Goal: Navigation & Orientation: Understand site structure

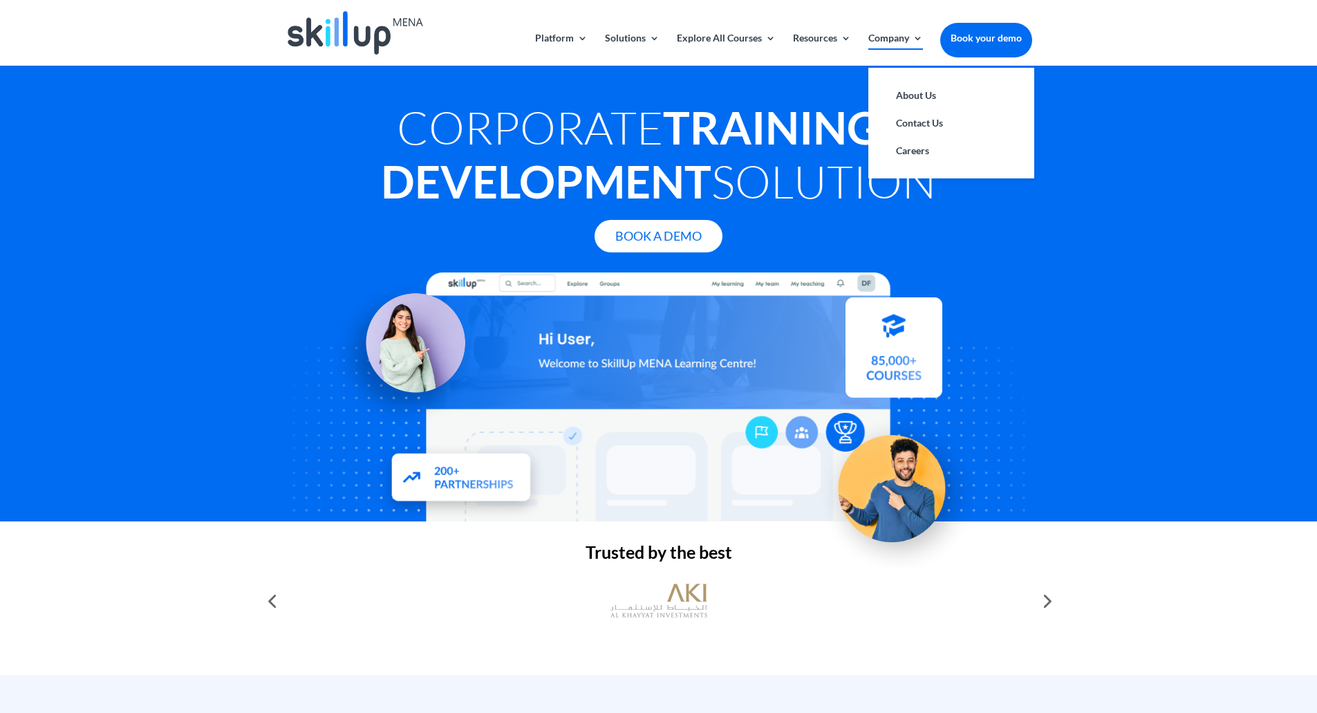
click at [898, 37] on link "Company" at bounding box center [895, 49] width 55 height 32
click at [912, 102] on link "About Us" at bounding box center [951, 96] width 138 height 28
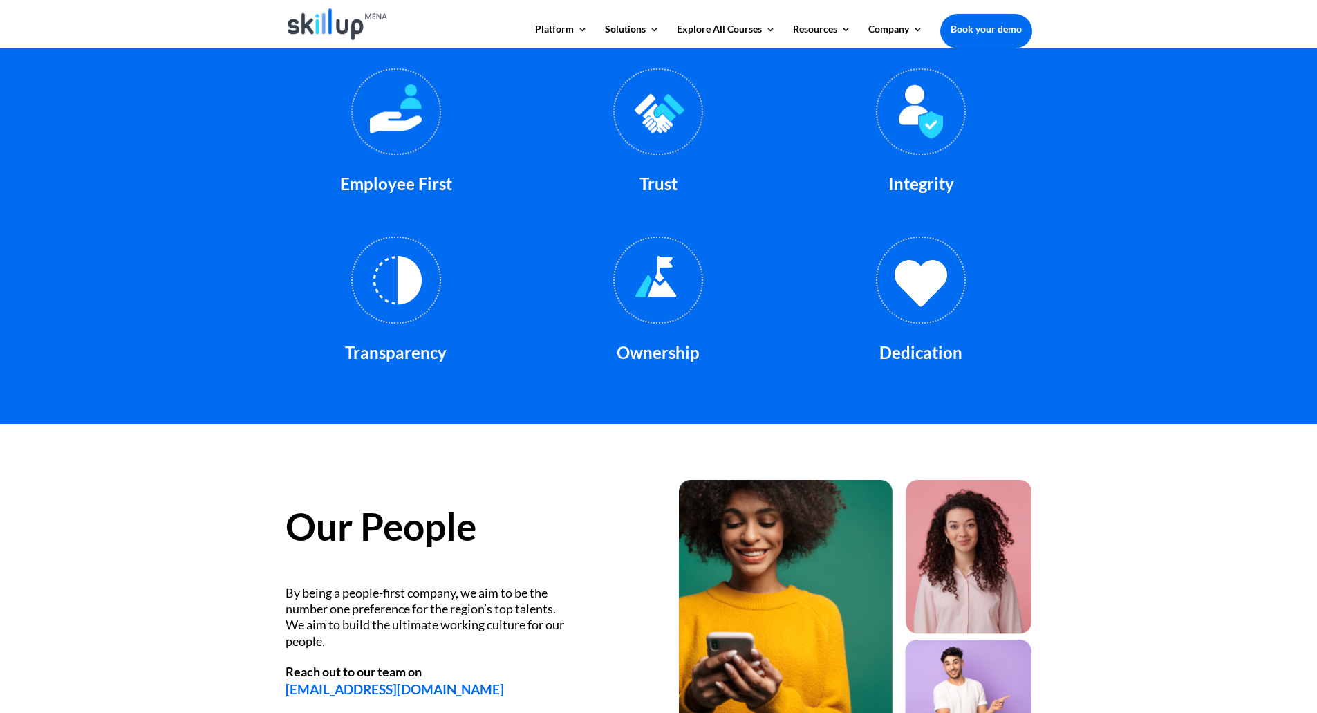
scroll to position [1300, 0]
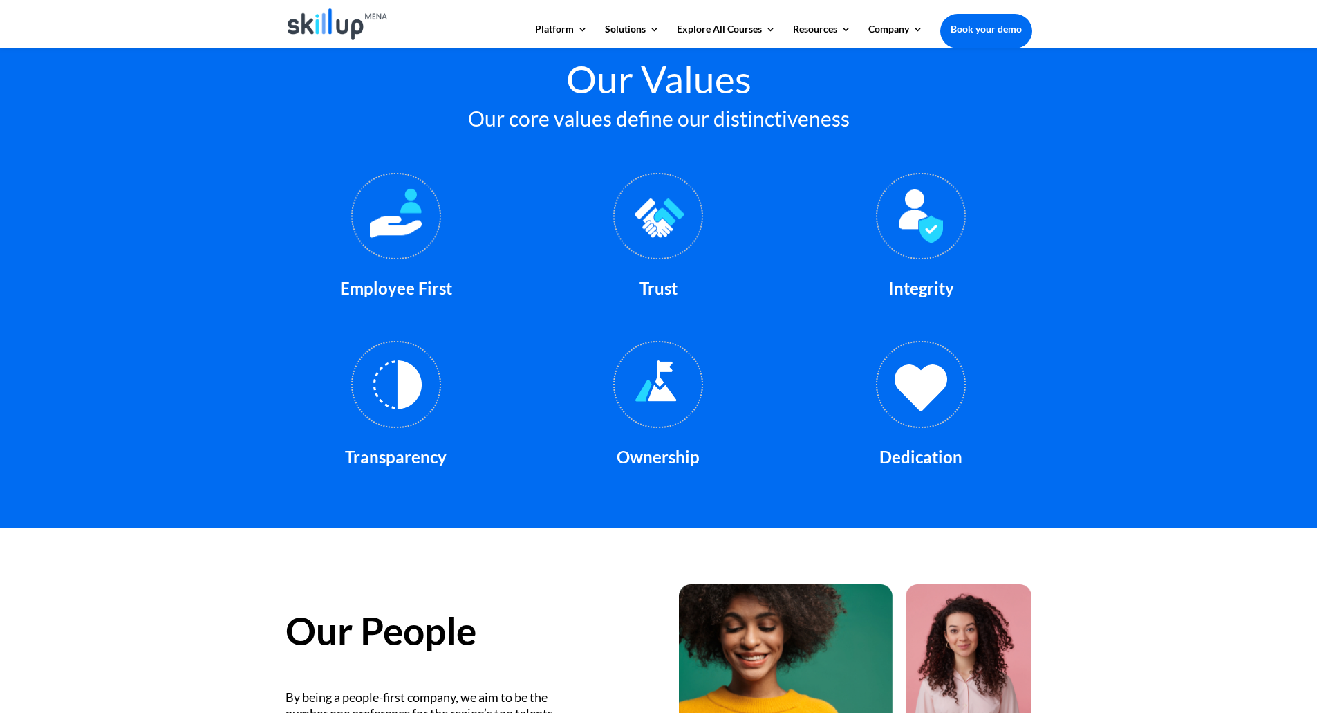
click at [392, 223] on img at bounding box center [396, 216] width 90 height 87
click at [392, 286] on span "Employee First" at bounding box center [396, 288] width 112 height 20
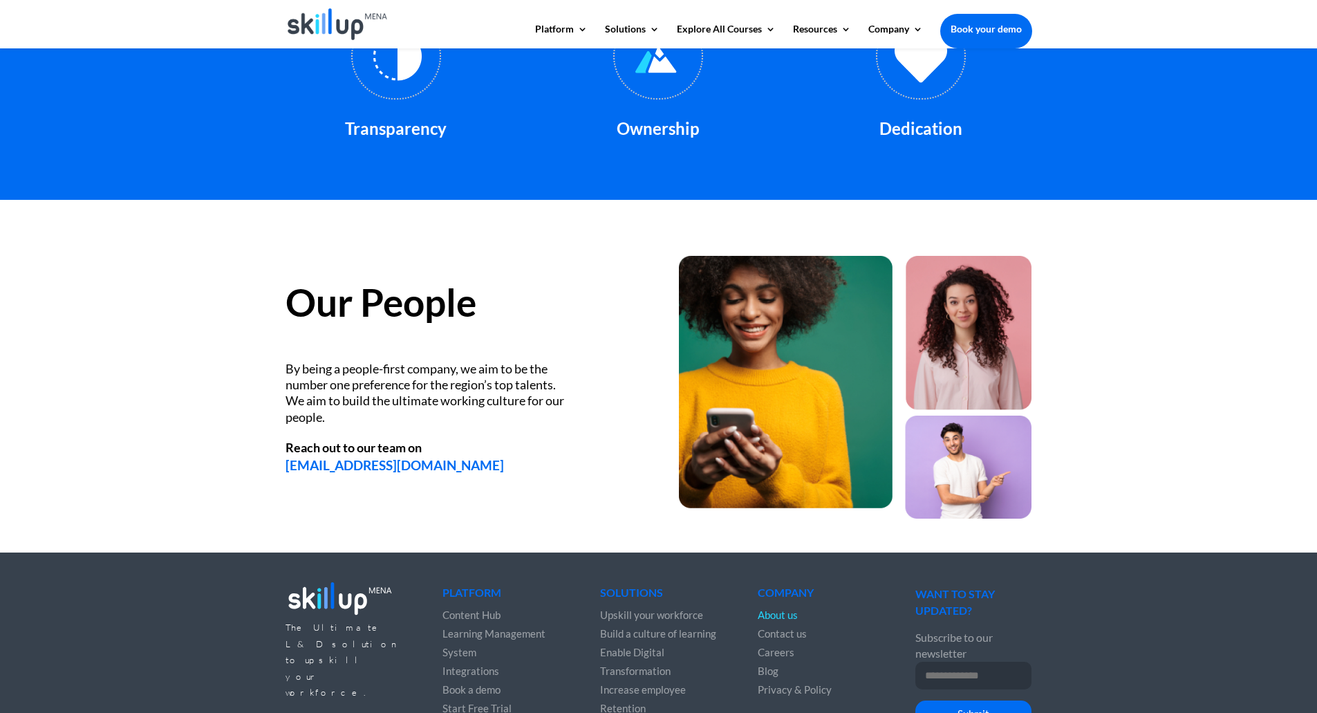
scroll to position [1714, 0]
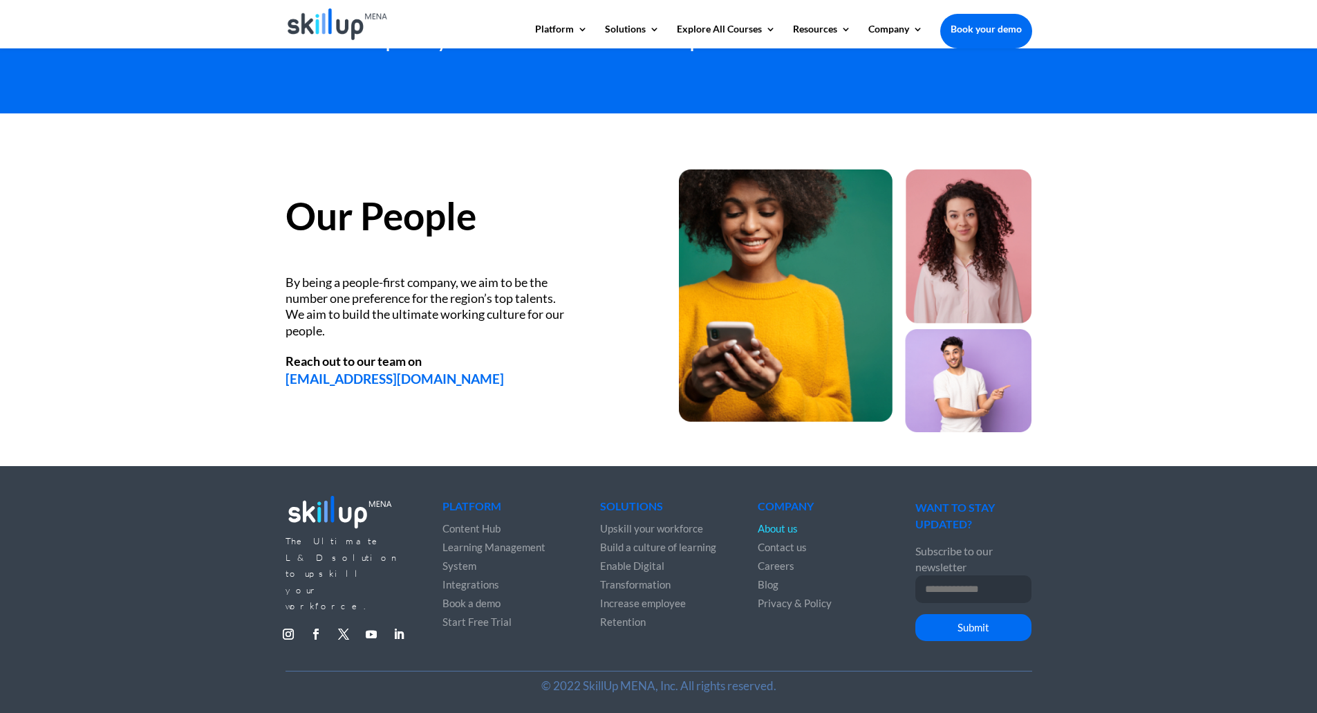
click at [774, 583] on span "Blog" at bounding box center [768, 584] width 21 height 12
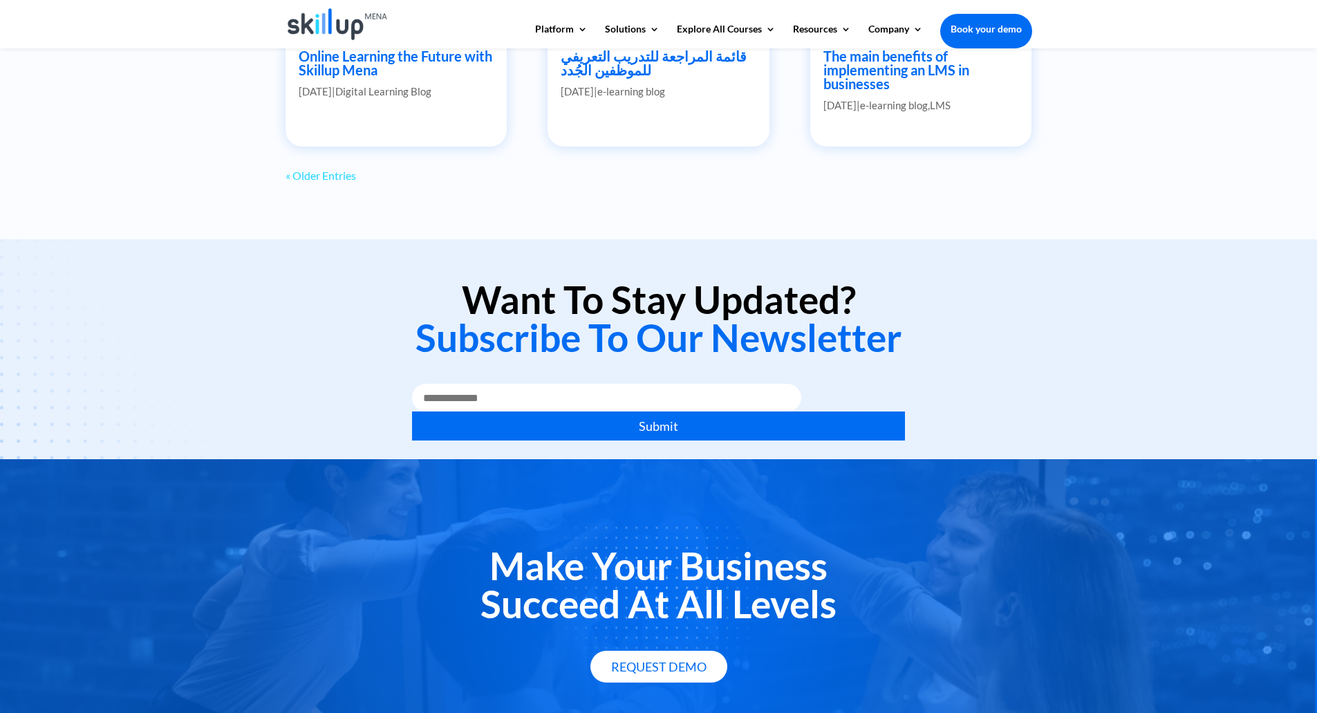
scroll to position [1687, 0]
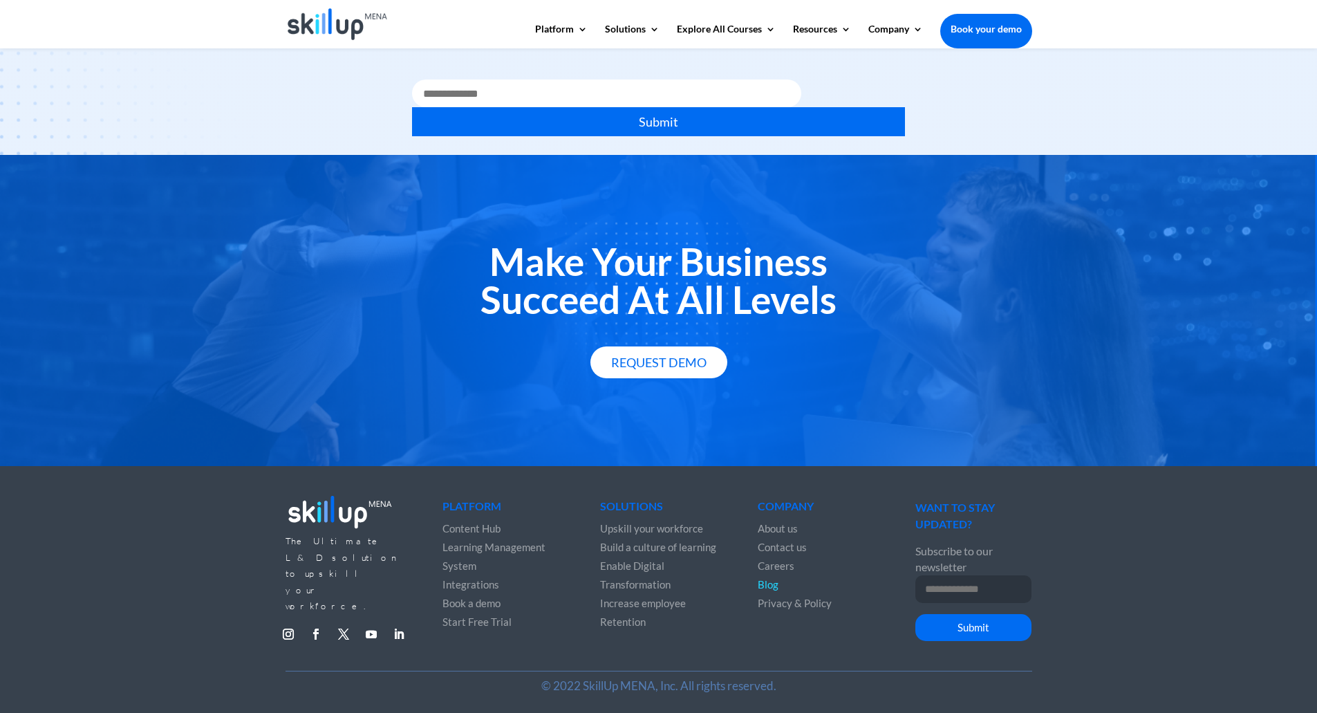
click at [765, 560] on span "Careers" at bounding box center [776, 565] width 37 height 12
